Goal: Task Accomplishment & Management: Manage account settings

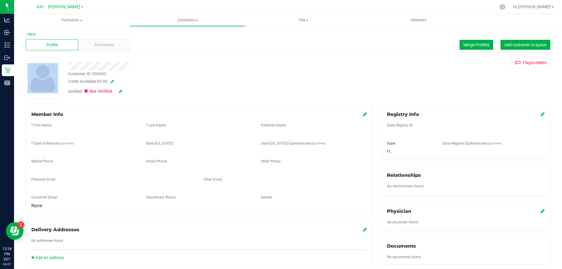
click at [145, 59] on div "Back Profile Purchases Merge Profiles Add customer to queue Customer ID: 556632…" at bounding box center [288, 217] width 525 height 370
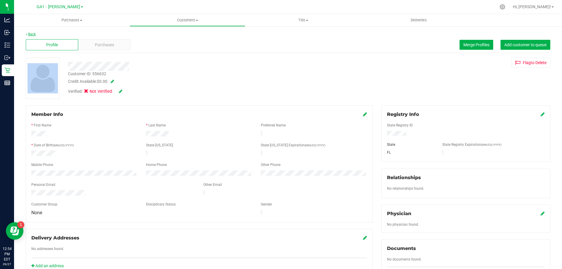
click at [29, 36] on link "Back" at bounding box center [31, 34] width 10 height 4
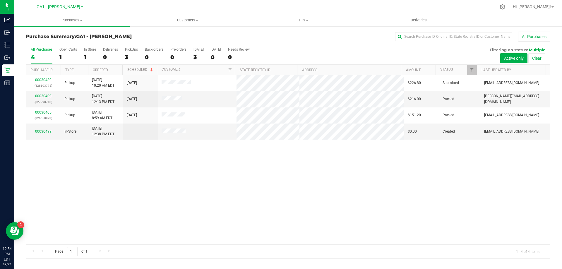
drag, startPoint x: 169, startPoint y: 178, endPoint x: 162, endPoint y: 165, distance: 14.8
click at [171, 175] on div "00030480 (328303775) Pickup [DATE] 10:20 AM EDT 9/27/2025 $226.80 Submitted [EM…" at bounding box center [288, 160] width 524 height 170
click at [163, 171] on div "00030480 (328303775) Pickup [DATE] 10:20 AM EDT 9/27/2025 $226.80 Submitted [EM…" at bounding box center [288, 160] width 524 height 170
click at [47, 131] on link "00030499" at bounding box center [43, 131] width 16 height 4
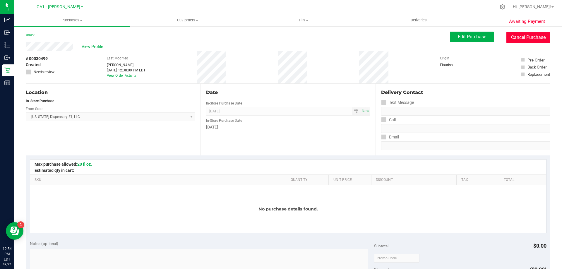
click at [516, 32] on button "Cancel Purchase" at bounding box center [529, 37] width 44 height 11
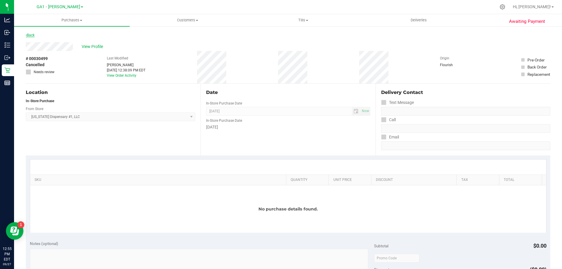
click at [32, 33] on link "Back" at bounding box center [30, 35] width 9 height 4
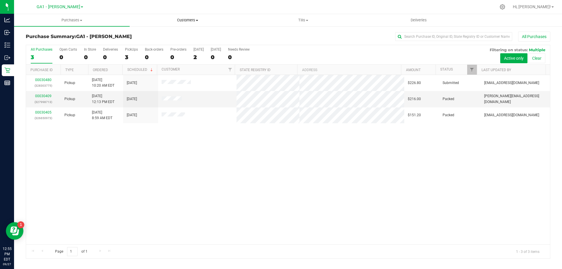
click at [181, 19] on span "Customers" at bounding box center [187, 20] width 115 height 5
click at [163, 32] on li "All customers" at bounding box center [188, 35] width 116 height 7
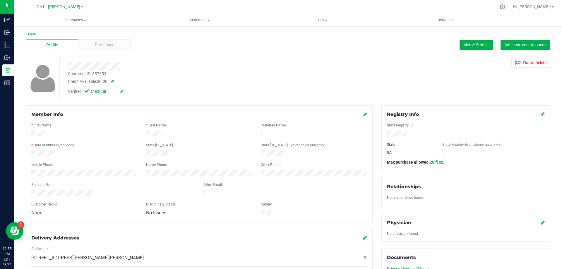
click at [106, 51] on div "Profile Purchases Merge Profiles Add customer to queue" at bounding box center [288, 45] width 525 height 16
click at [116, 46] on div "Purchases" at bounding box center [104, 44] width 52 height 11
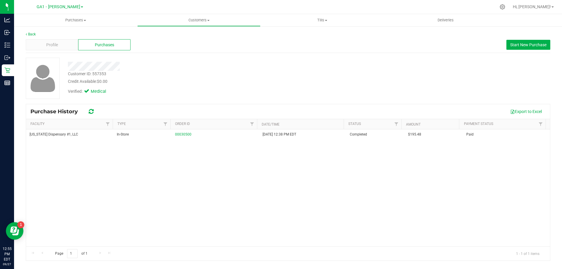
click at [200, 70] on div at bounding box center [197, 66] width 267 height 9
click at [61, 45] on div "Profile" at bounding box center [52, 44] width 52 height 11
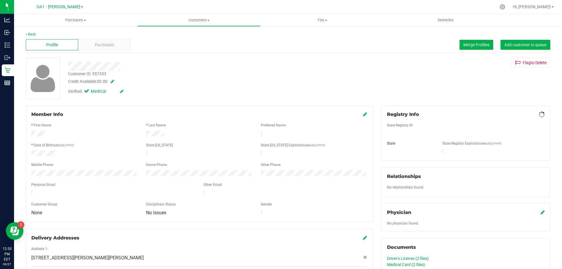
scroll to position [170, 0]
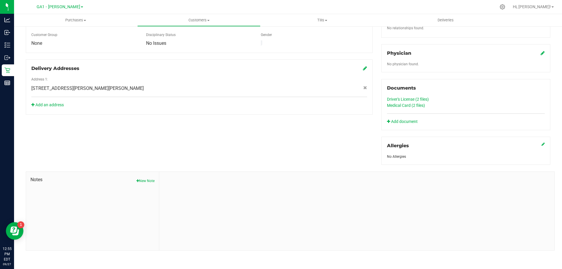
click at [136, 181] on icon "button" at bounding box center [137, 181] width 3 height 4
click at [244, 187] on div "Note Title" at bounding box center [357, 193] width 387 height 16
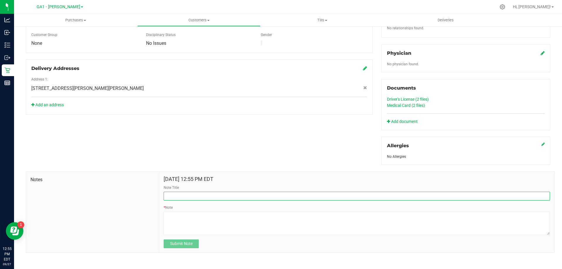
click at [245, 192] on input "Note Title" at bounding box center [357, 196] width 387 height 9
type input "25% DISCOUNT 9.27"
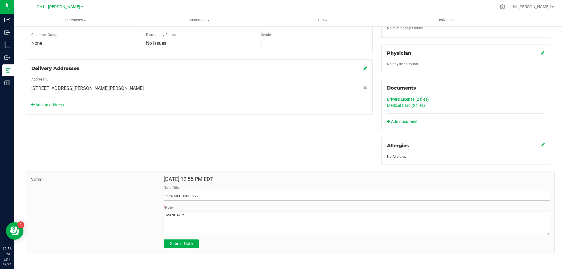
type textarea "MANUALLY"
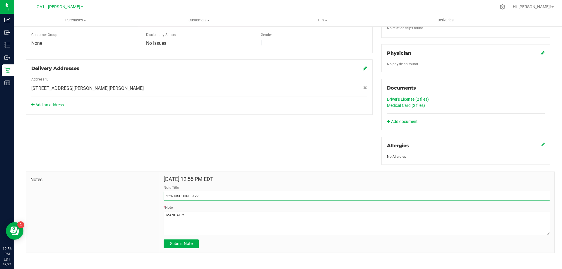
click at [164, 192] on input "25% DISCOUNT 9.27" at bounding box center [357, 196] width 387 height 9
type input "FTP 25% DISCOUNT 9.27"
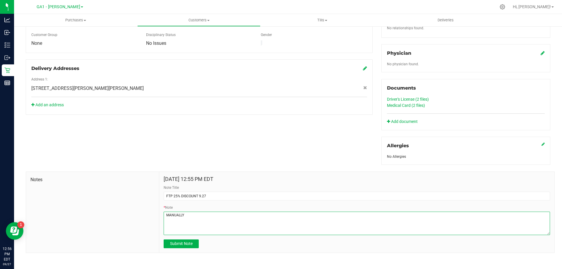
click at [213, 221] on textarea "* Note" at bounding box center [357, 223] width 387 height 23
type textarea "MANUALLY APPLIED 25% TO EACH ITEM FOR FTP DISCOUNT. DISCOUNT WORKS FINE, DID NO…"
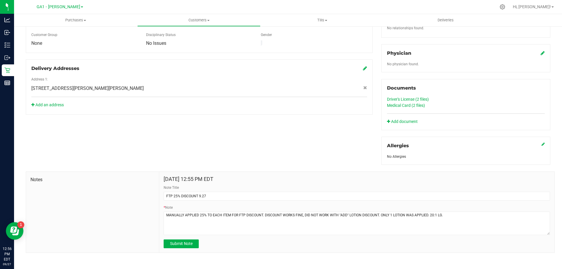
click at [188, 238] on form "[DATE] 12:55 PM EDT Note Title FTP 25% DISCOUNT 9.27 * Note Submit Note" at bounding box center [357, 212] width 387 height 72
click at [175, 241] on span "Submit Note" at bounding box center [181, 243] width 23 height 5
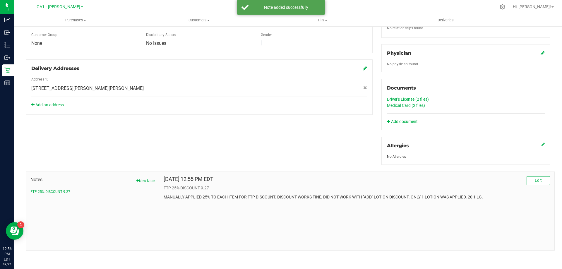
click at [204, 140] on div "Member Info * First Name * Last Name Preferred Name * Date of Birth (MM/DD/YYYY…" at bounding box center [288, 93] width 534 height 315
click at [221, 156] on div "Member Info * First Name * Last Name Preferred Name * Date of Birth (MM/DD/YYYY…" at bounding box center [288, 93] width 534 height 315
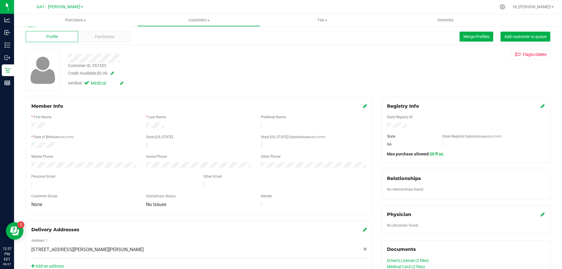
scroll to position [0, 0]
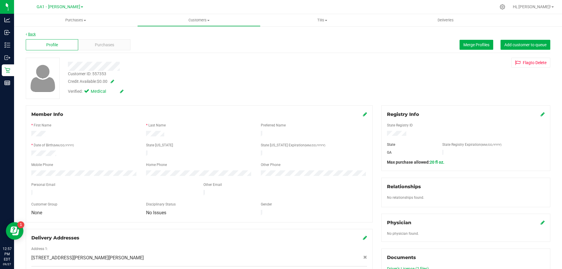
click at [30, 33] on link "Back" at bounding box center [31, 34] width 10 height 4
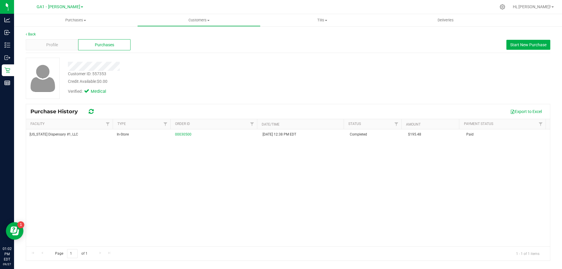
drag, startPoint x: 341, startPoint y: 74, endPoint x: 331, endPoint y: 86, distance: 16.3
click at [332, 86] on div "Customer ID: 557353 Credit Available: $0.00 Verified: Medical" at bounding box center [288, 78] width 534 height 41
click at [322, 82] on div "Credit Available: $0.00" at bounding box center [197, 81] width 258 height 6
click at [235, 80] on div "Credit Available: $0.00" at bounding box center [197, 81] width 258 height 6
click at [66, 47] on div "Profile" at bounding box center [52, 44] width 52 height 11
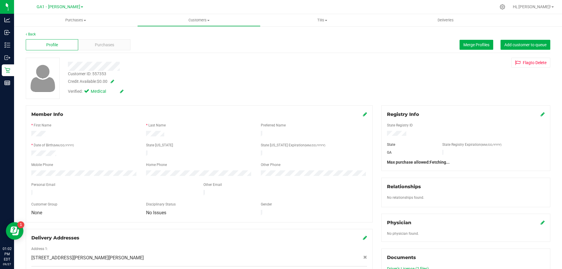
drag, startPoint x: 262, startPoint y: 72, endPoint x: 264, endPoint y: 67, distance: 5.1
click at [266, 68] on div at bounding box center [197, 66] width 267 height 9
click at [264, 68] on div at bounding box center [197, 66] width 267 height 9
click at [30, 34] on link "Back" at bounding box center [31, 34] width 10 height 4
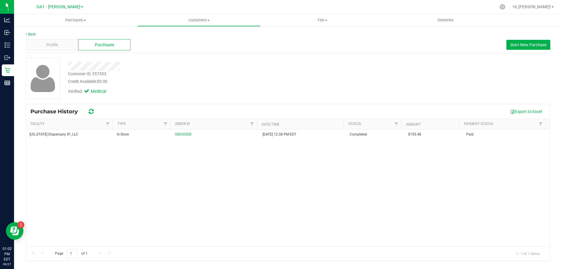
click at [95, 31] on div "Back Profile Purchases Start New Purchase Customer ID: 557353 Credit Available:…" at bounding box center [288, 146] width 548 height 241
click at [97, 47] on span "Purchases" at bounding box center [104, 45] width 19 height 6
click at [57, 42] on span "Profile" at bounding box center [52, 45] width 12 height 6
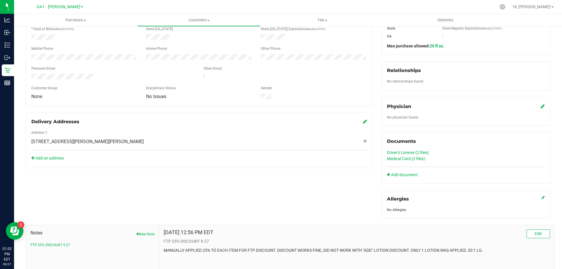
scroll to position [170, 0]
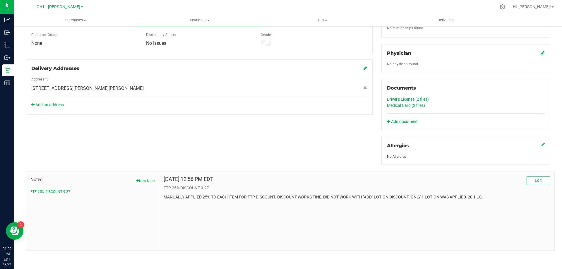
click at [404, 104] on link "Medical Card (2 files)" at bounding box center [406, 105] width 38 height 5
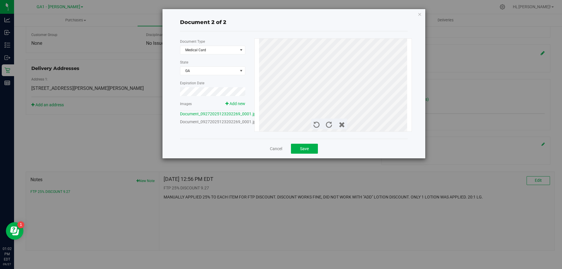
click at [216, 120] on link "Document_09272025123202269_0001.jpg" at bounding box center [219, 121] width 78 height 5
click at [214, 112] on link "Document_09272025123202269_0001.jpg" at bounding box center [219, 114] width 78 height 5
click at [217, 111] on div "Document_09272025123202269_0001.jpg" at bounding box center [212, 114] width 65 height 6
click at [218, 120] on link "Document_09272025123202269_0001.jpg" at bounding box center [219, 121] width 78 height 5
click at [214, 122] on link "Document_09272025123202269_0001.jpg" at bounding box center [219, 121] width 78 height 5
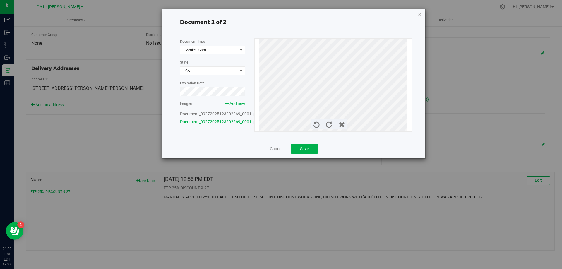
click at [238, 114] on link "Document_09272025123202269_0001.jpg" at bounding box center [219, 114] width 78 height 5
click at [315, 126] on icon at bounding box center [316, 125] width 6 height 6
click at [421, 16] on icon "button" at bounding box center [420, 14] width 4 height 7
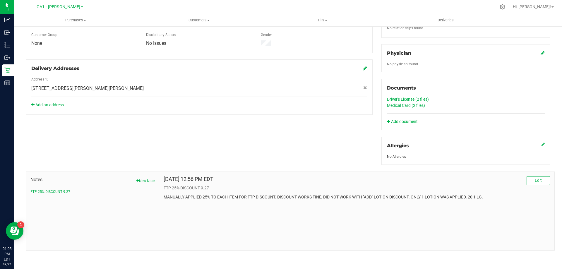
click at [406, 105] on link "Medical Card (2 files)" at bounding box center [406, 105] width 38 height 5
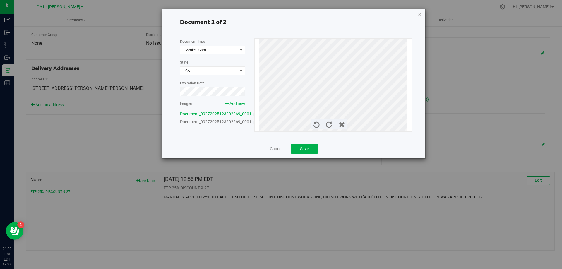
click at [235, 122] on link "Document_09272025123202269_0001.jpg" at bounding box center [219, 121] width 78 height 5
click at [235, 143] on div "Cancel Save" at bounding box center [294, 149] width 228 height 20
click at [420, 13] on icon "button" at bounding box center [420, 14] width 4 height 7
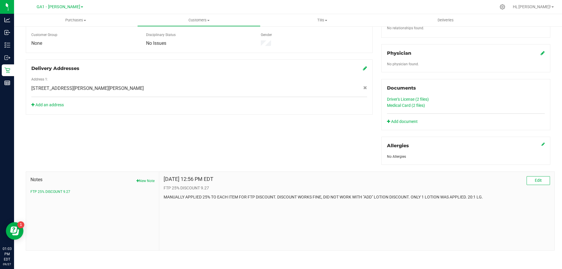
click at [329, 141] on div "Member Info * First Name * Last Name Preferred Name * Date of Birth (MM/DD/YYYY…" at bounding box center [288, 93] width 534 height 315
click at [398, 99] on link "Driver's License (2 files)" at bounding box center [408, 99] width 42 height 5
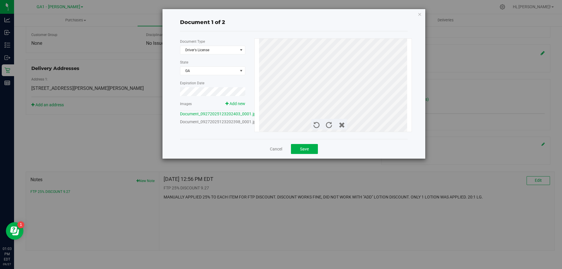
click at [271, 197] on div "Document 1 of 2 Document Type Driver's License 1 State [GEOGRAPHIC_DATA] Expira…" at bounding box center [283, 134] width 567 height 269
click at [419, 17] on icon "button" at bounding box center [420, 14] width 4 height 7
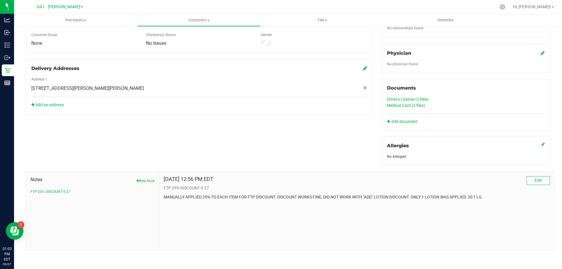
click at [414, 104] on link "Medical Card (2 files)" at bounding box center [406, 105] width 38 height 5
